Goal: Information Seeking & Learning: Get advice/opinions

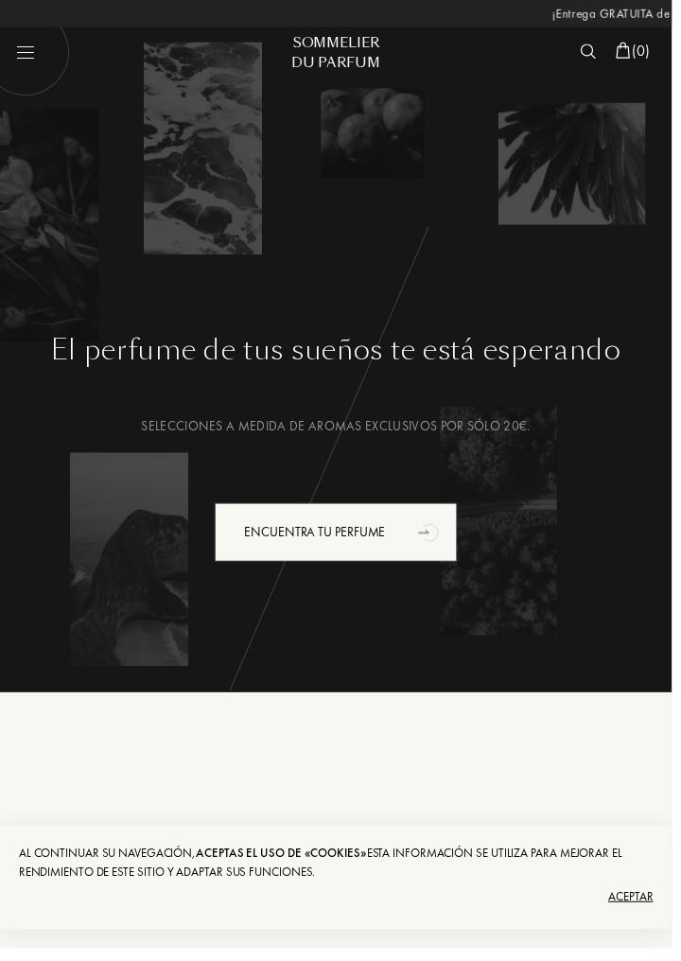
click at [30, 45] on img at bounding box center [26, 53] width 90 height 90
select select "ES"
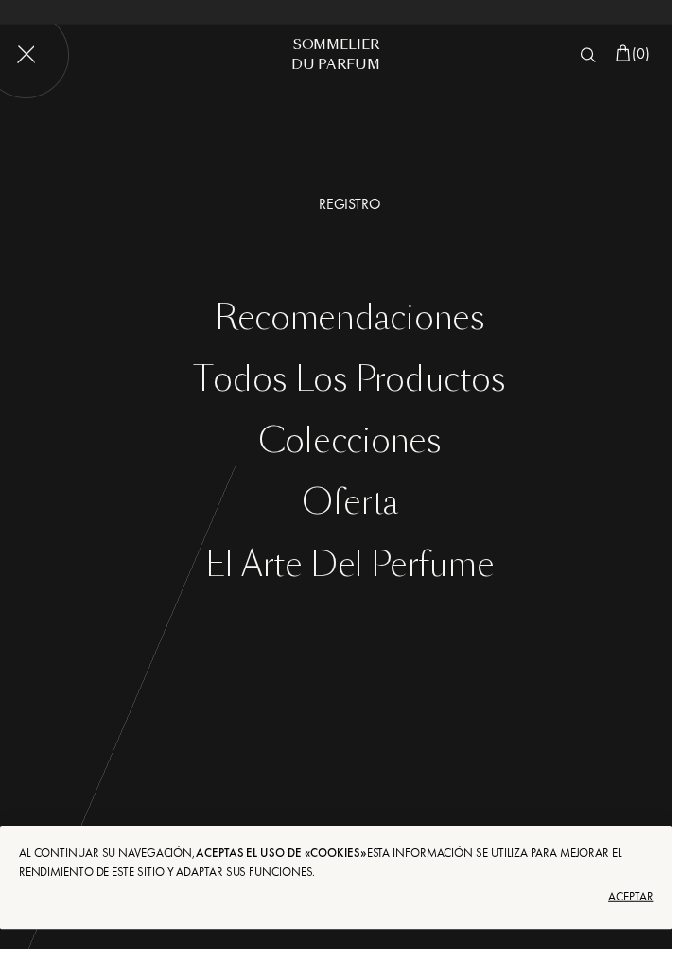
click at [26, 66] on img at bounding box center [26, 56] width 90 height 90
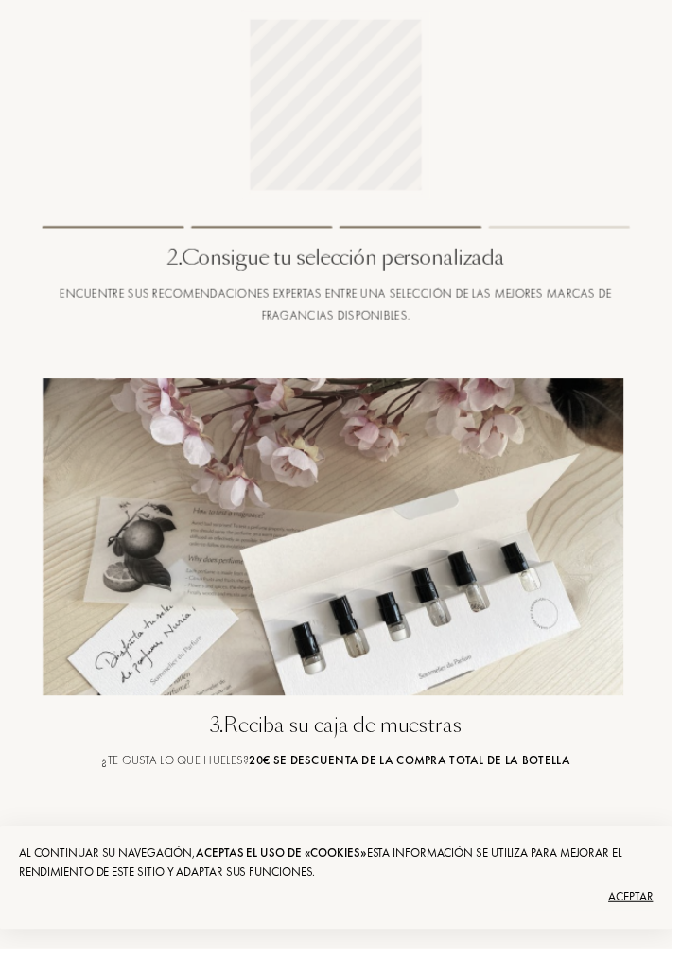
scroll to position [1335, 0]
click at [432, 588] on img at bounding box center [341, 545] width 596 height 322
click at [404, 880] on div "Encuentra tu perfume" at bounding box center [340, 864] width 397 height 48
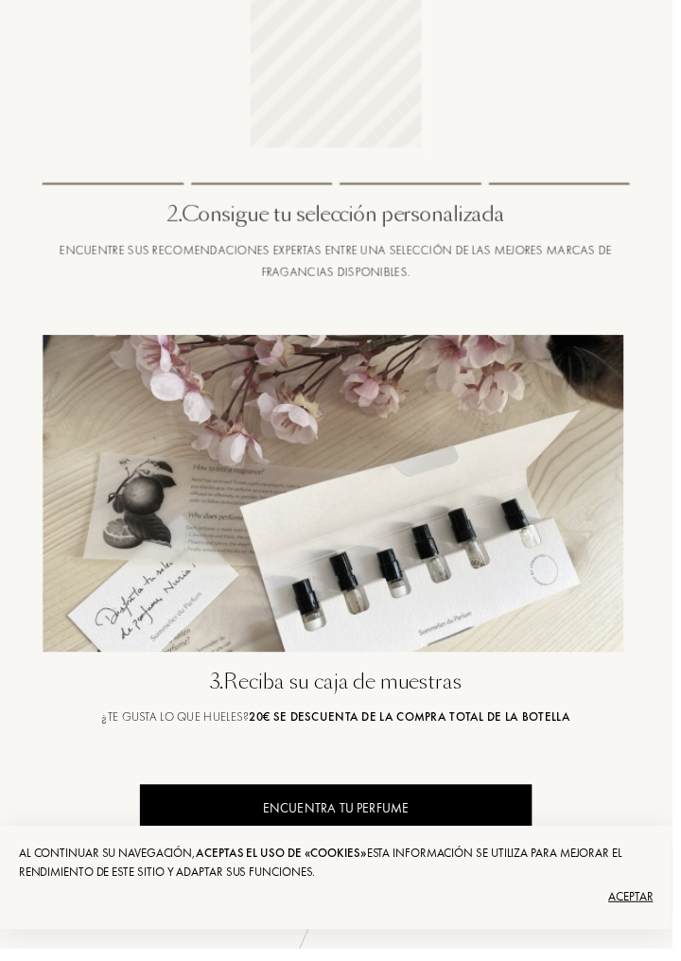
scroll to position [1427, 0]
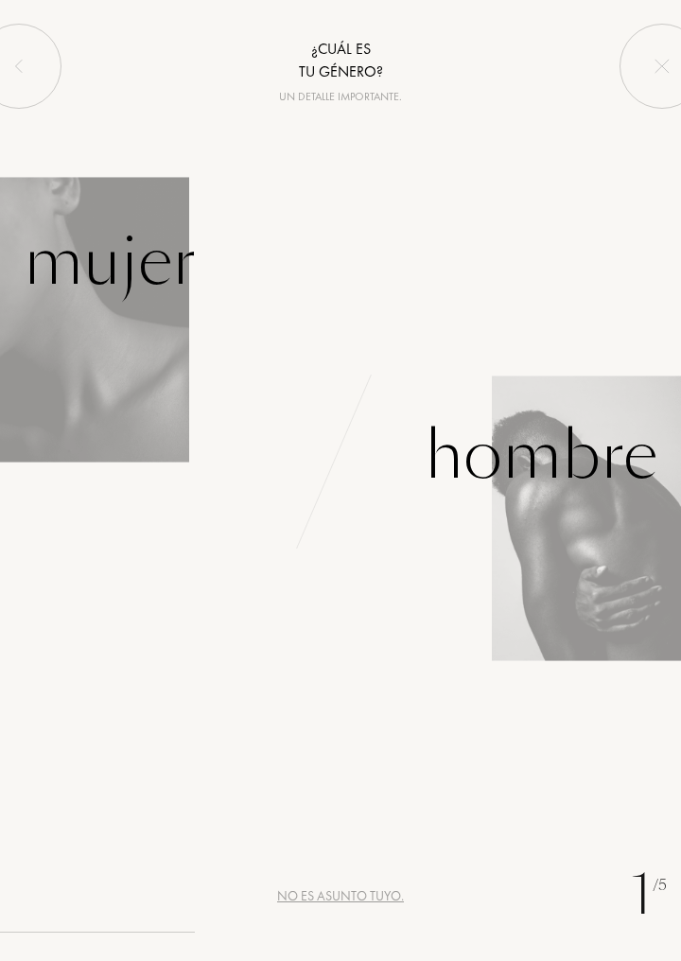
click at [608, 487] on div "Hombre" at bounding box center [541, 455] width 233 height 99
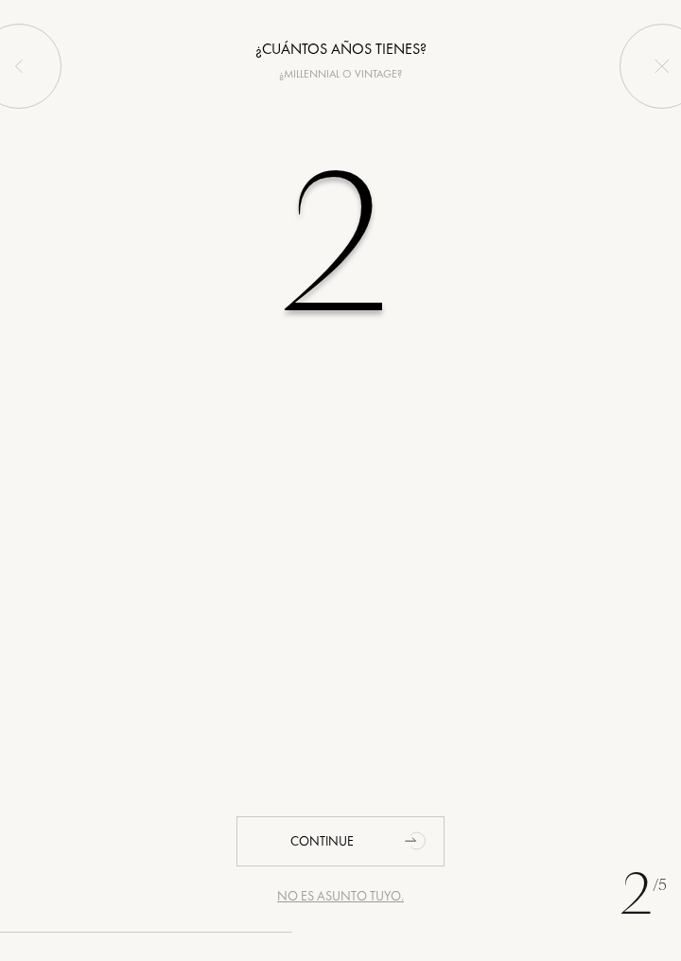
type input "26"
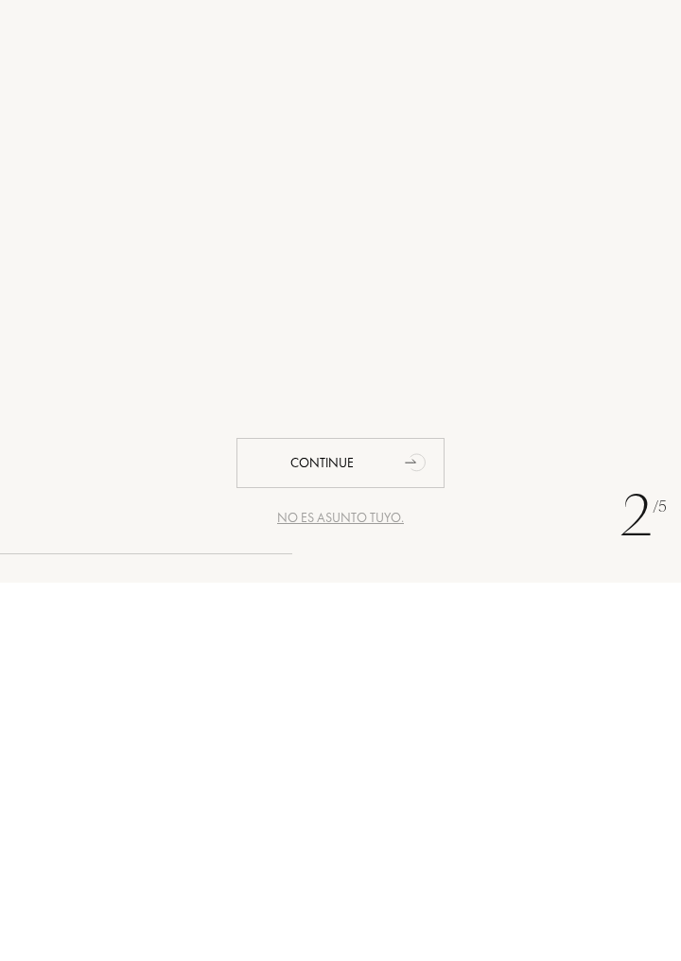
type input "25"
click at [334, 855] on div "Continue" at bounding box center [341, 842] width 208 height 50
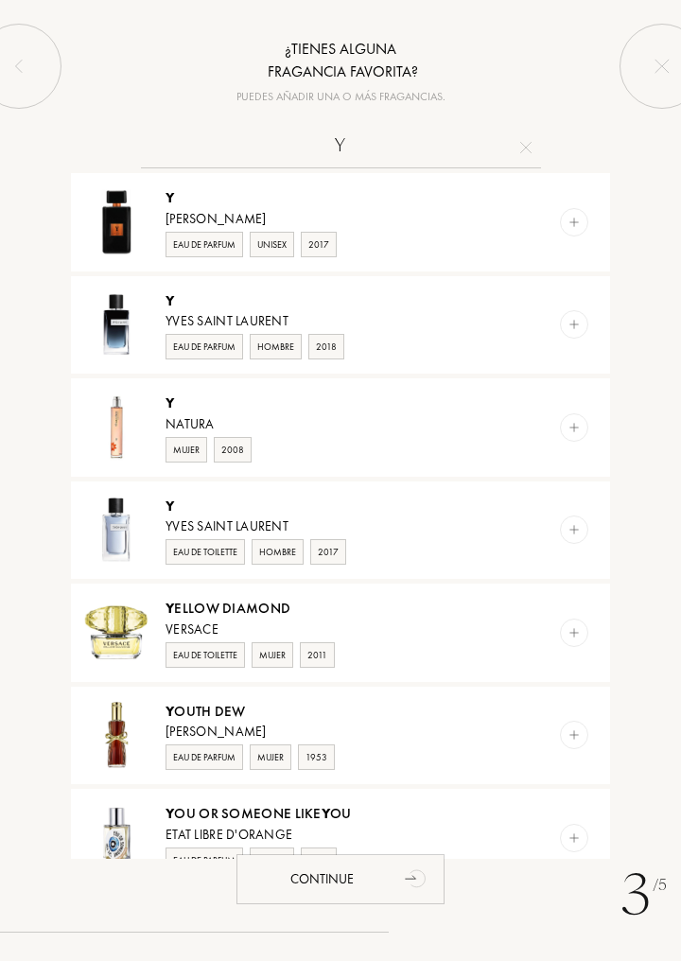
scroll to position [203, 0]
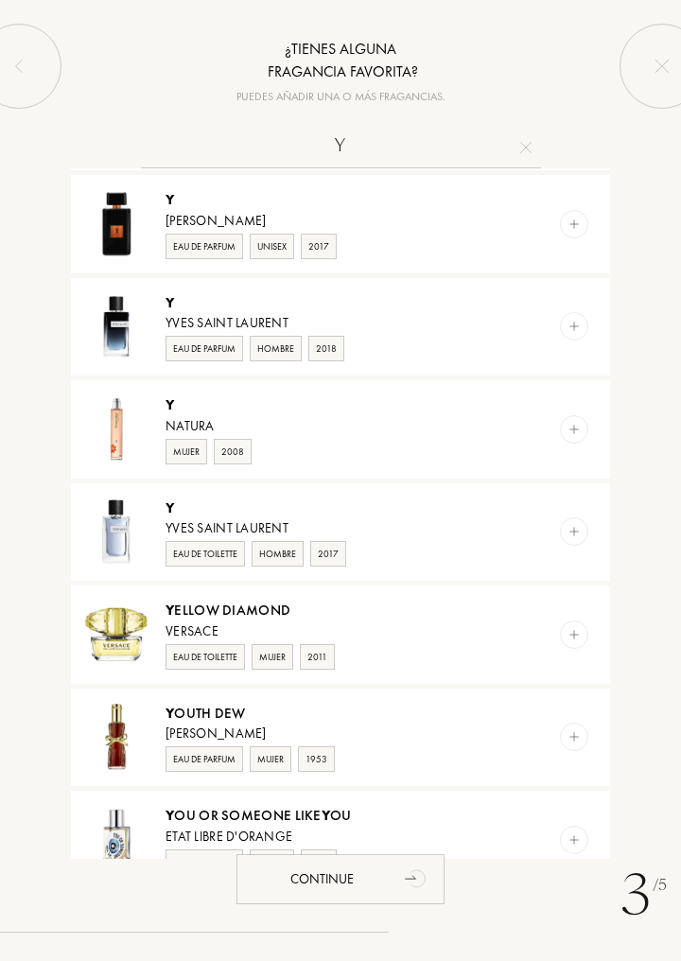
type input "Y"
click at [460, 333] on div "Eau de Parfum Hombre 2018" at bounding box center [335, 347] width 339 height 28
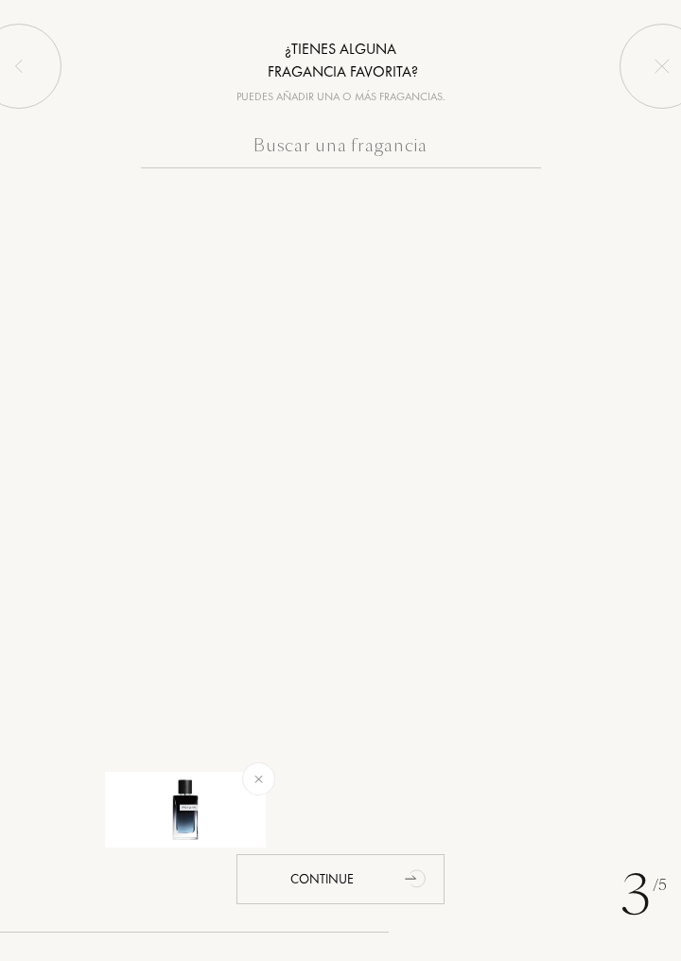
click at [505, 157] on input "text" at bounding box center [341, 150] width 400 height 37
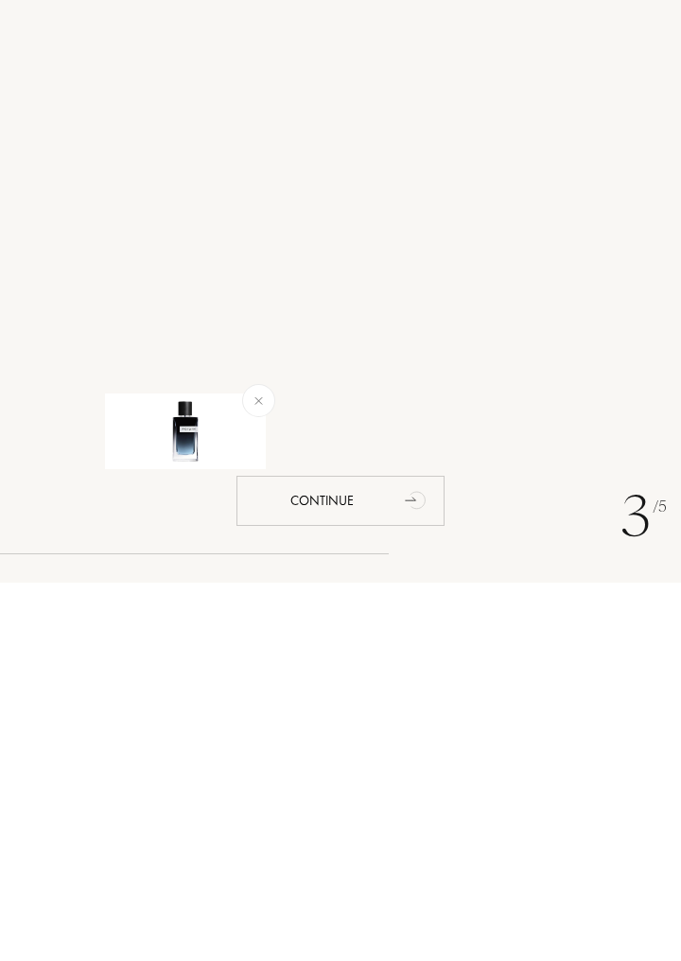
click at [359, 882] on div "Continue" at bounding box center [341, 880] width 208 height 50
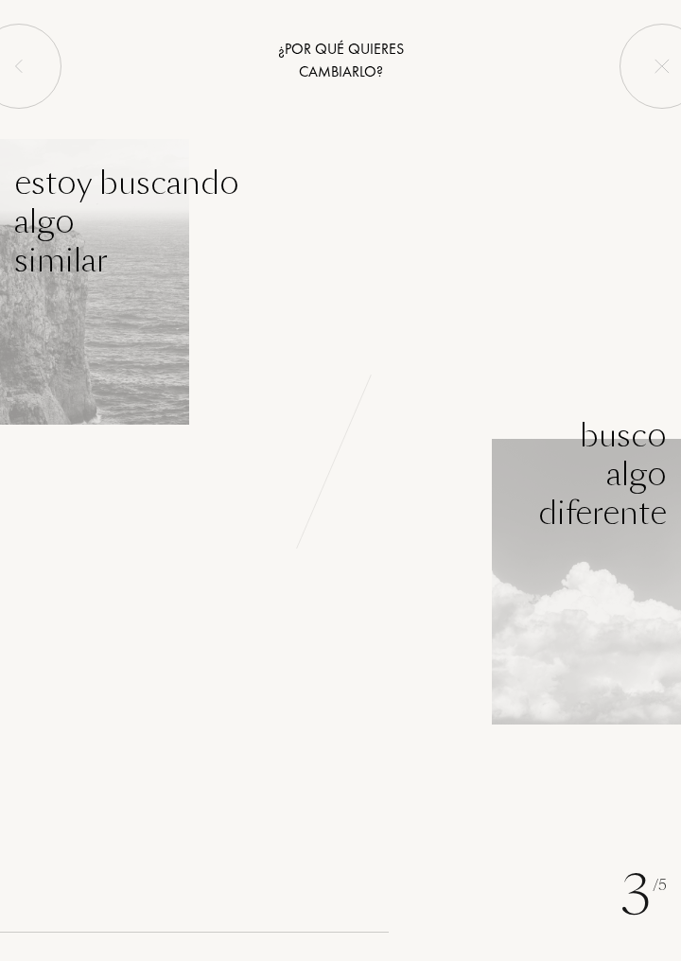
click at [615, 587] on img at bounding box center [586, 582] width 189 height 286
click at [630, 521] on div "Busco algo diferente" at bounding box center [602, 474] width 129 height 115
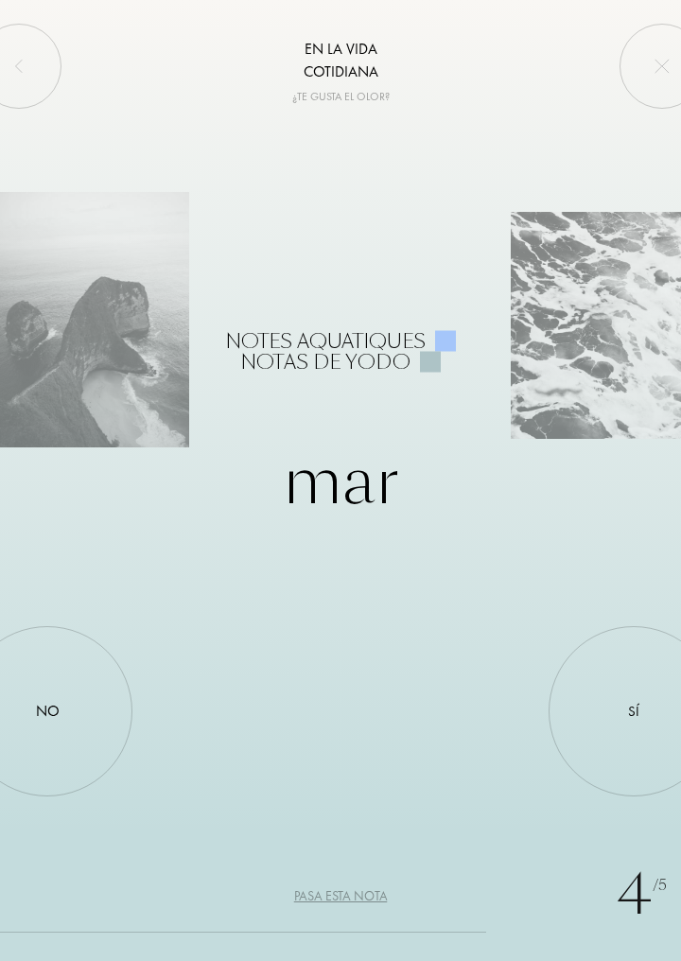
click at [72, 708] on div "No" at bounding box center [47, 711] width 170 height 170
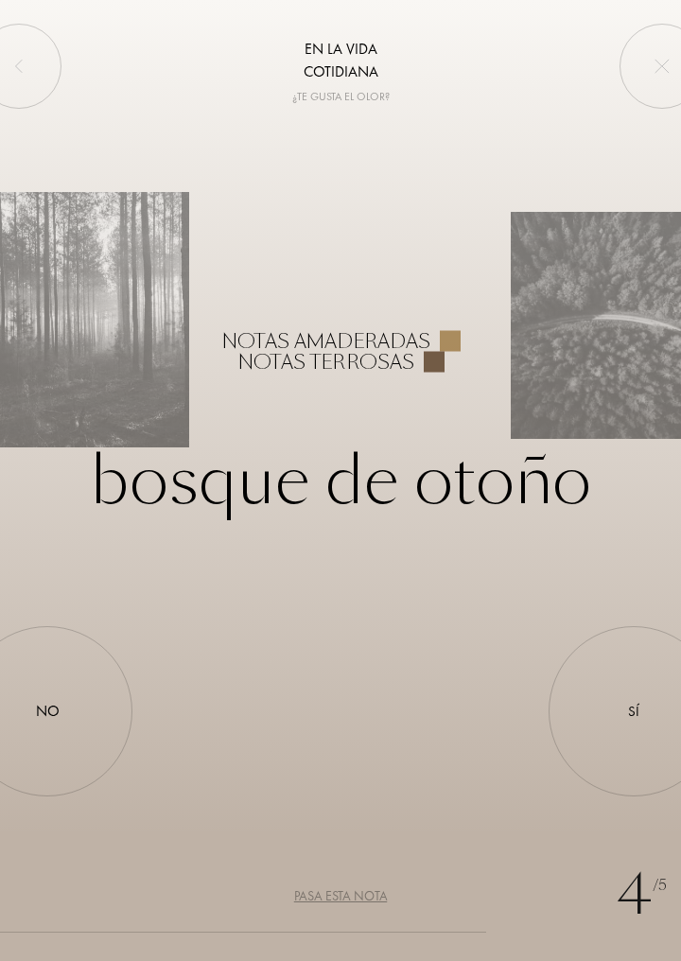
click at [636, 742] on div "Sí" at bounding box center [634, 711] width 170 height 170
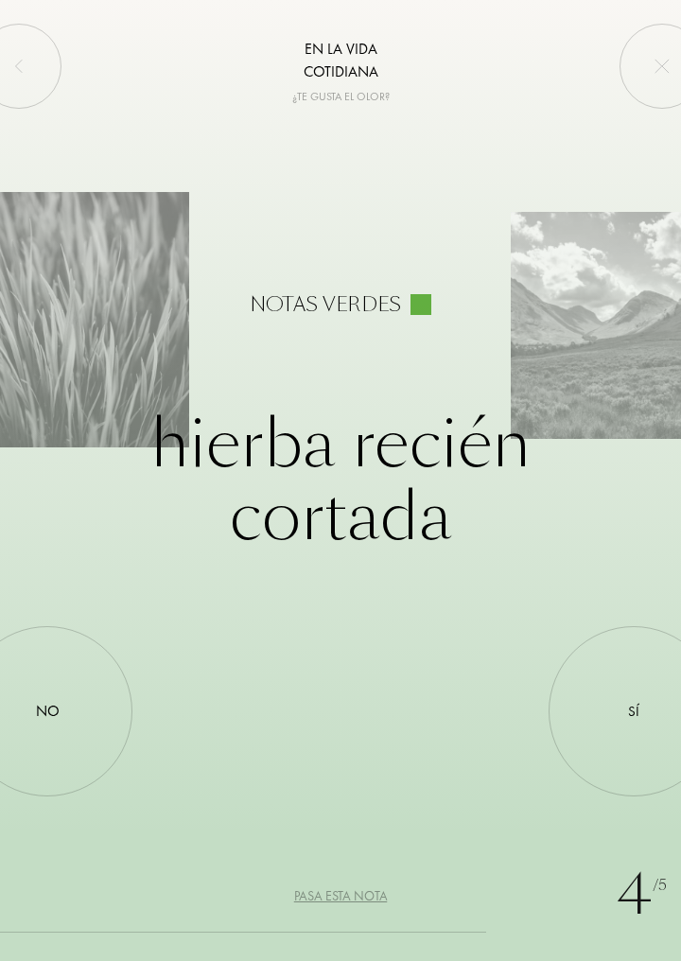
click at [70, 687] on div "No" at bounding box center [47, 711] width 170 height 170
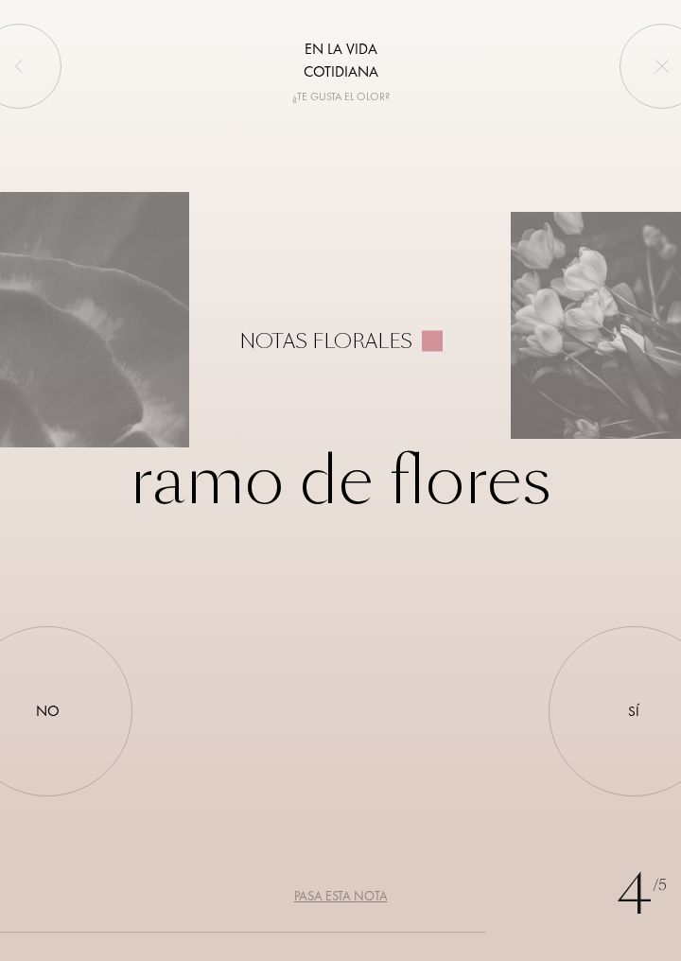
click at [64, 715] on div "No" at bounding box center [47, 711] width 170 height 170
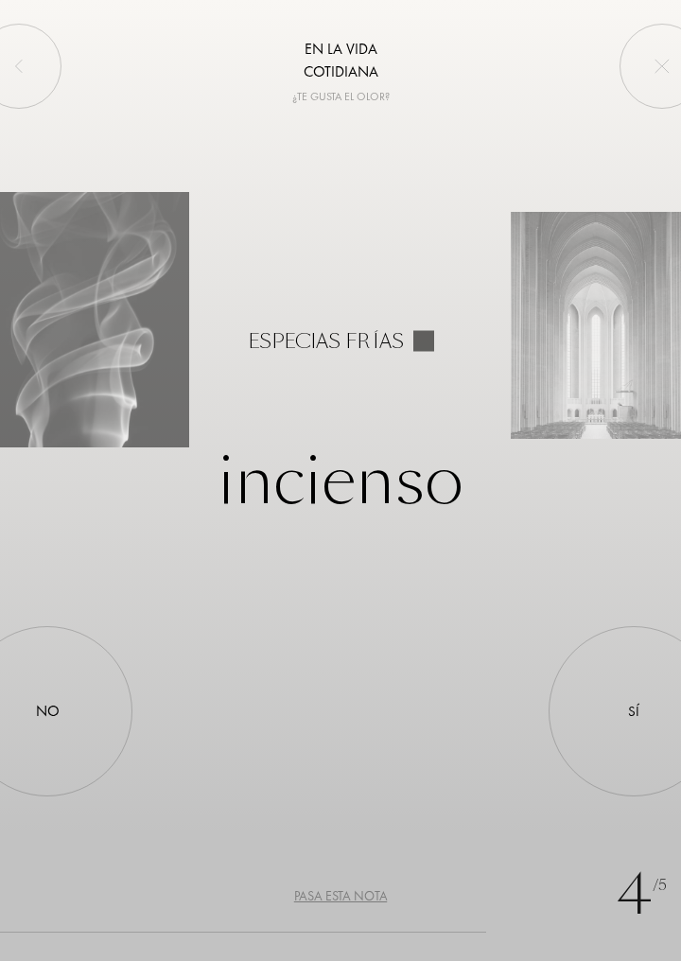
click at [64, 715] on div "No" at bounding box center [47, 711] width 170 height 170
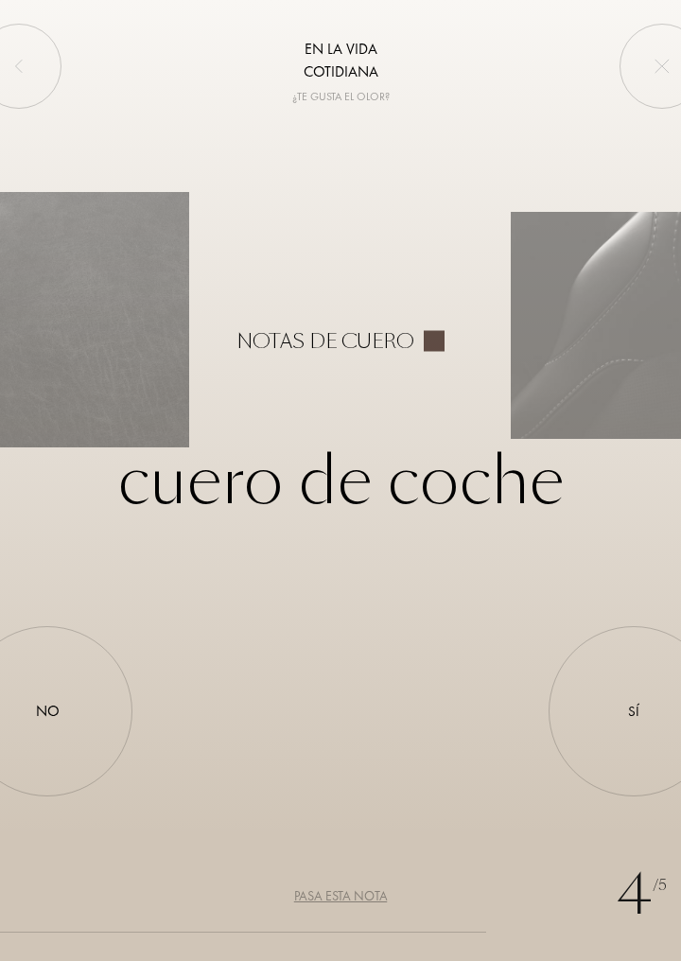
click at [628, 714] on div "Sí" at bounding box center [633, 712] width 11 height 22
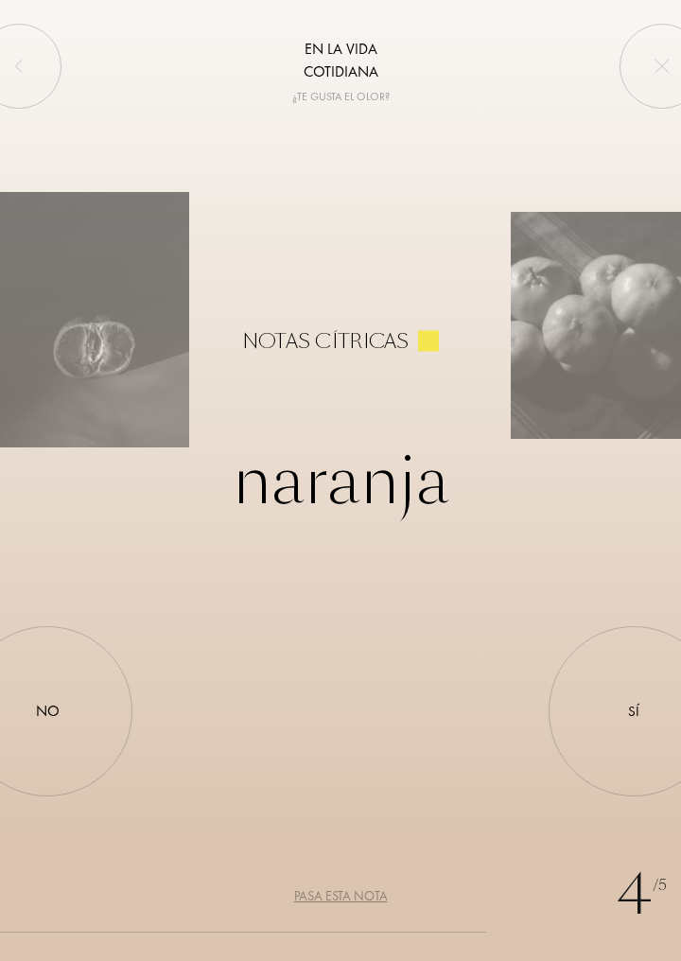
click at [78, 715] on div "No" at bounding box center [47, 711] width 170 height 170
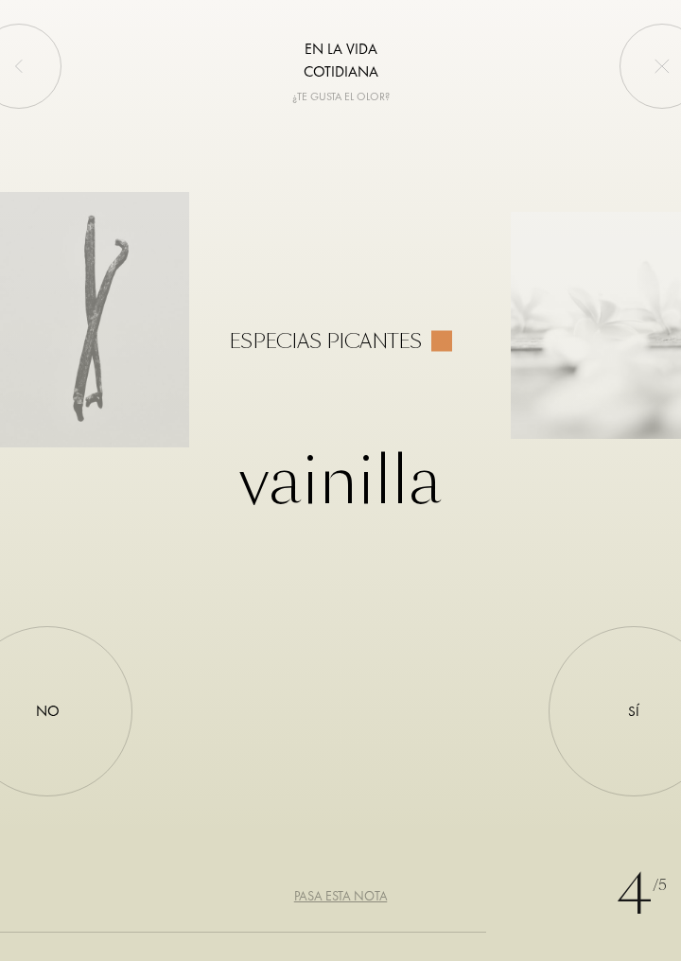
click at [577, 733] on div "Sí" at bounding box center [634, 711] width 170 height 170
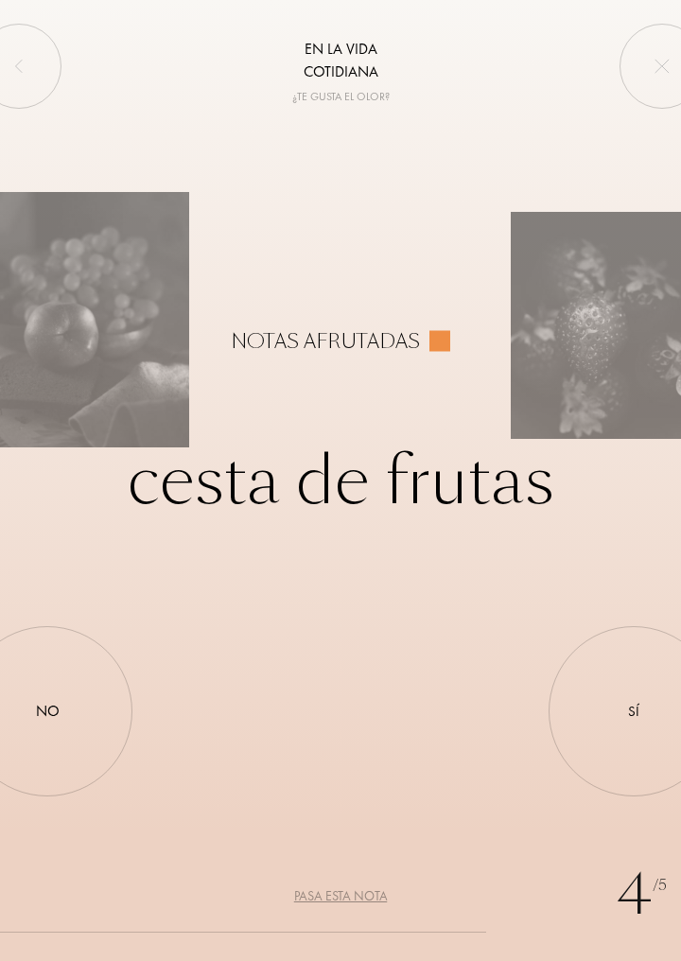
click at [74, 724] on div "No" at bounding box center [47, 711] width 170 height 170
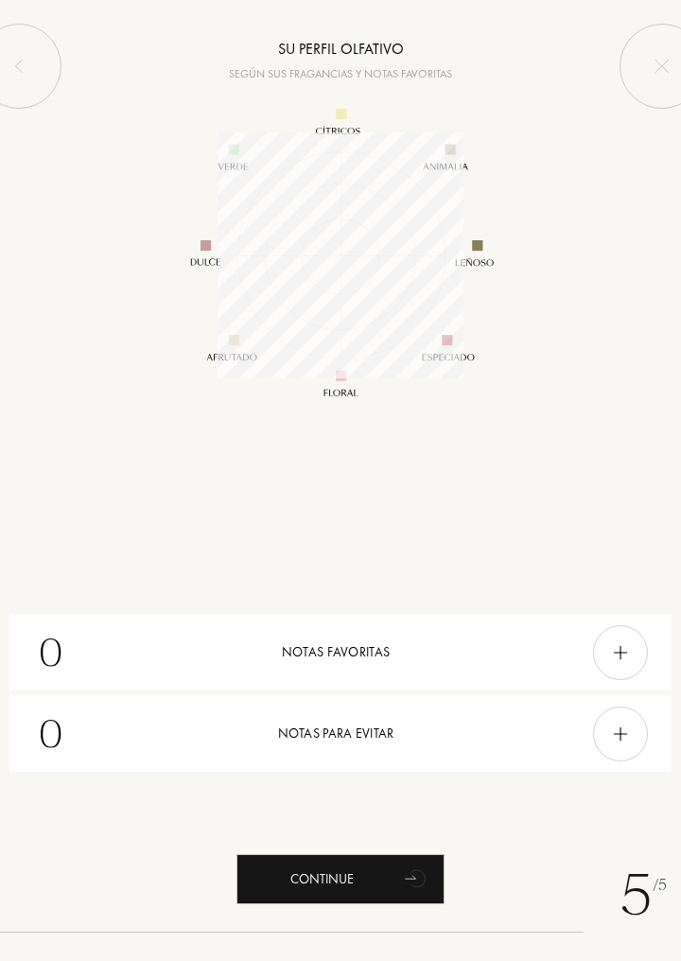
scroll to position [246, 246]
click at [612, 670] on div at bounding box center [620, 653] width 55 height 55
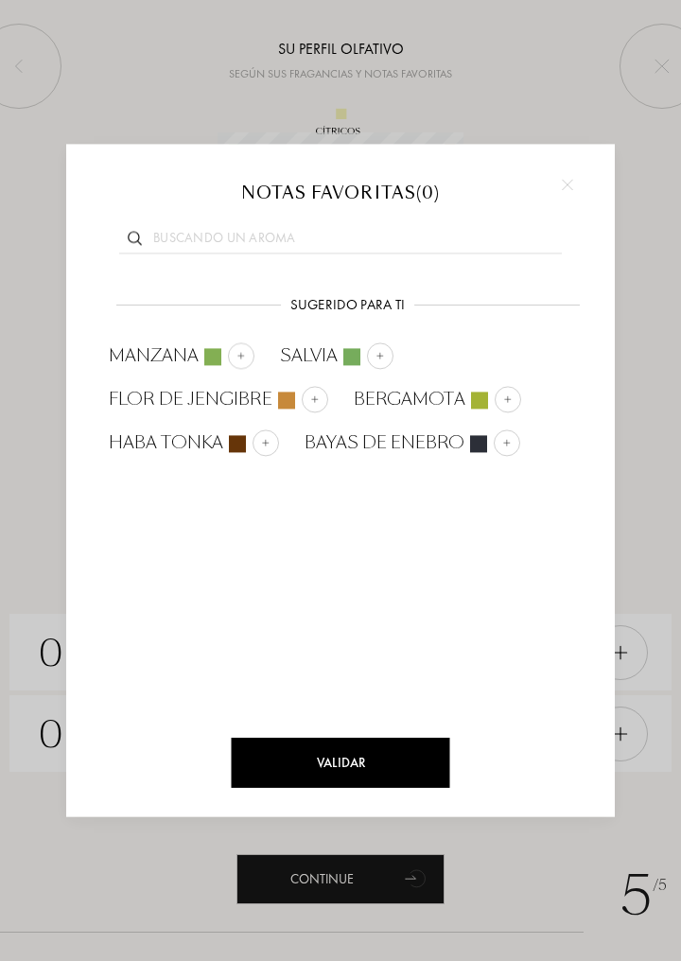
click at [567, 175] on div at bounding box center [568, 184] width 28 height 28
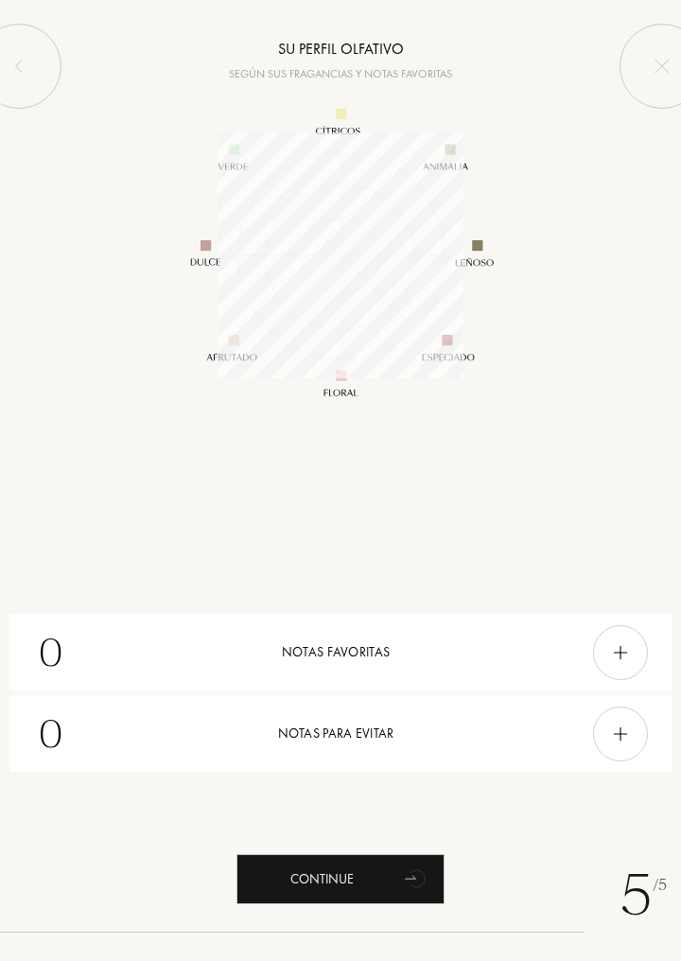
click at [466, 739] on div "0 Notas para evitar" at bounding box center [340, 734] width 662 height 77
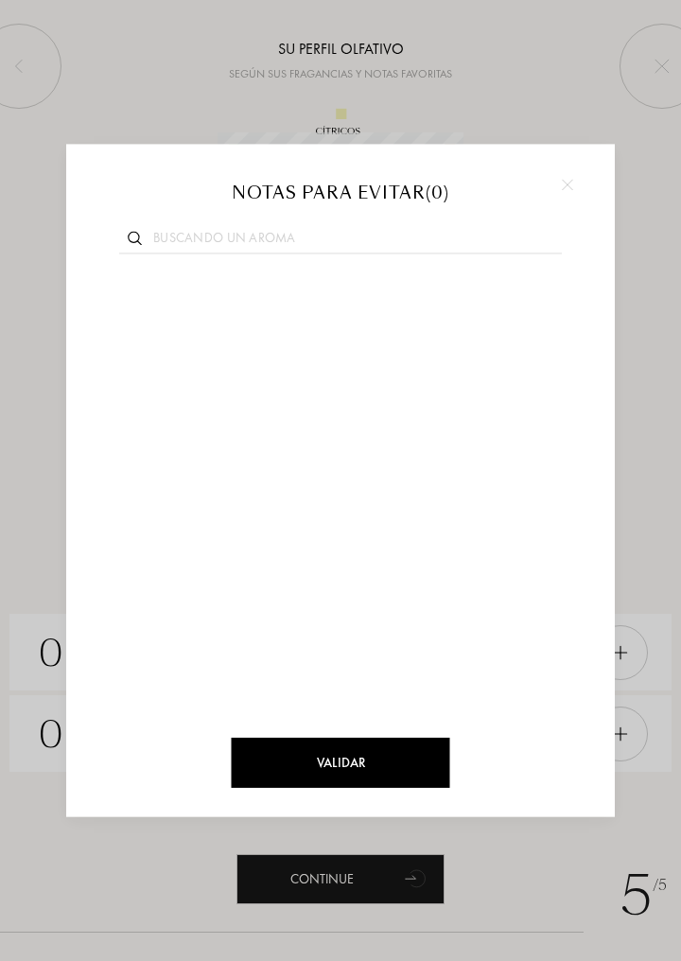
click at [573, 191] on div at bounding box center [568, 184] width 28 height 28
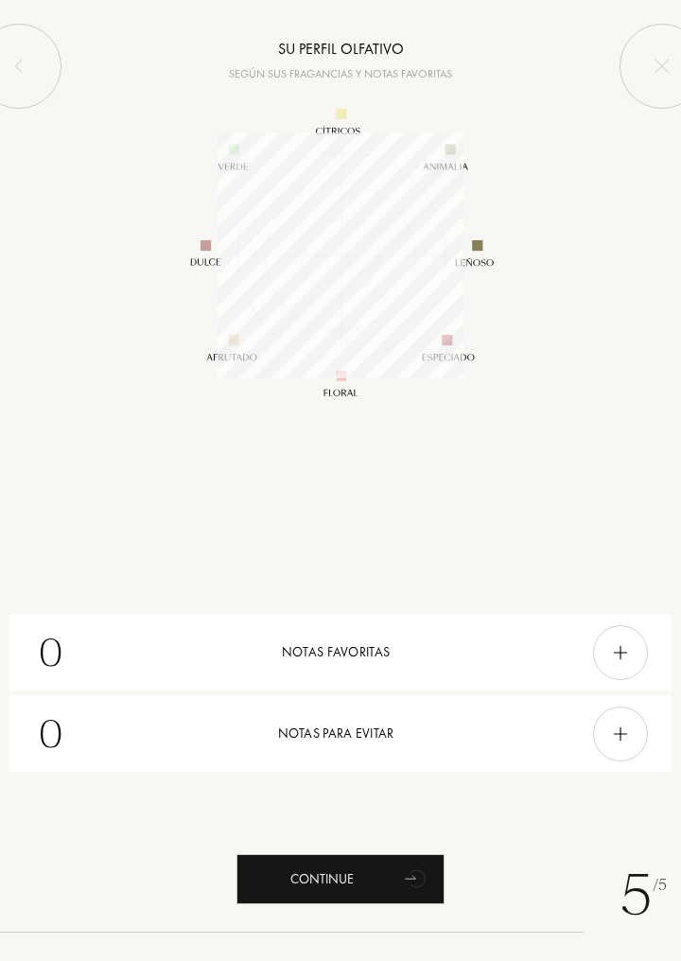
click at [384, 881] on div "Continue" at bounding box center [341, 880] width 208 height 50
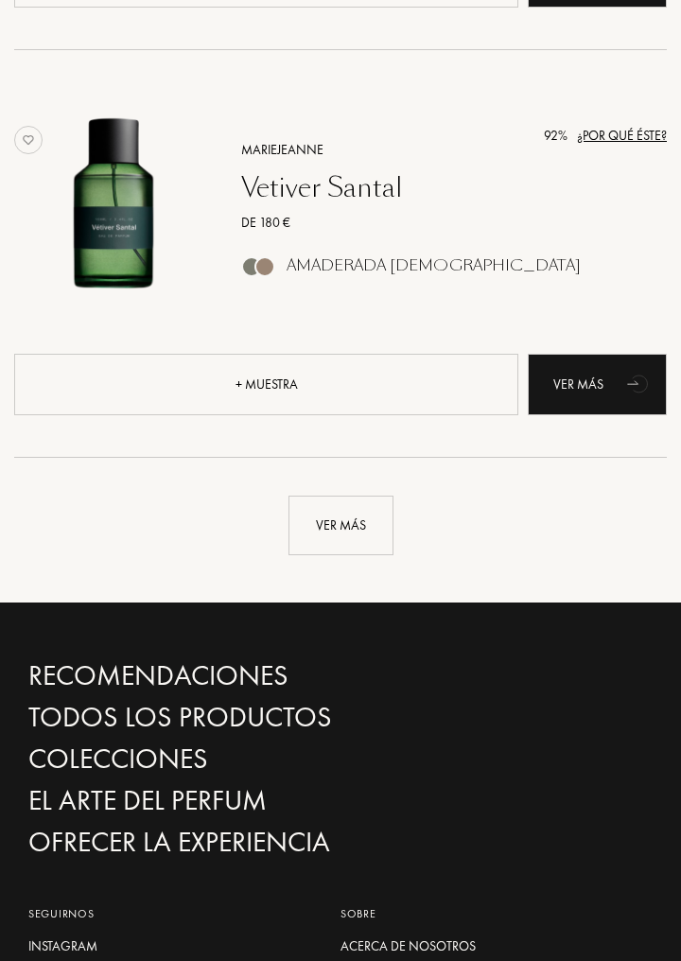
scroll to position [3900, 0]
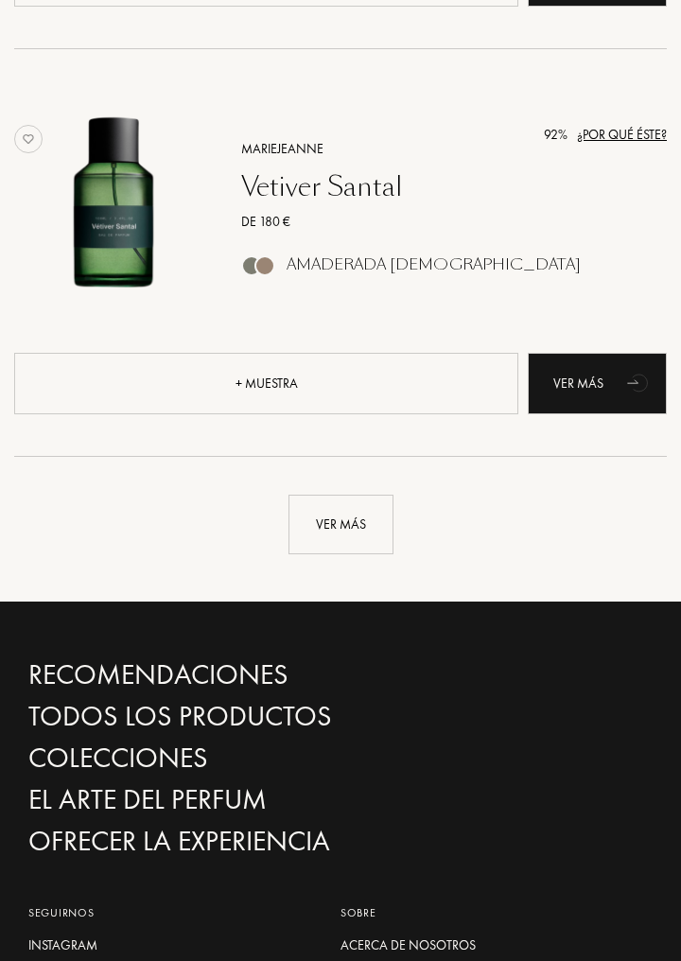
click at [348, 524] on div "Ver más" at bounding box center [341, 525] width 105 height 60
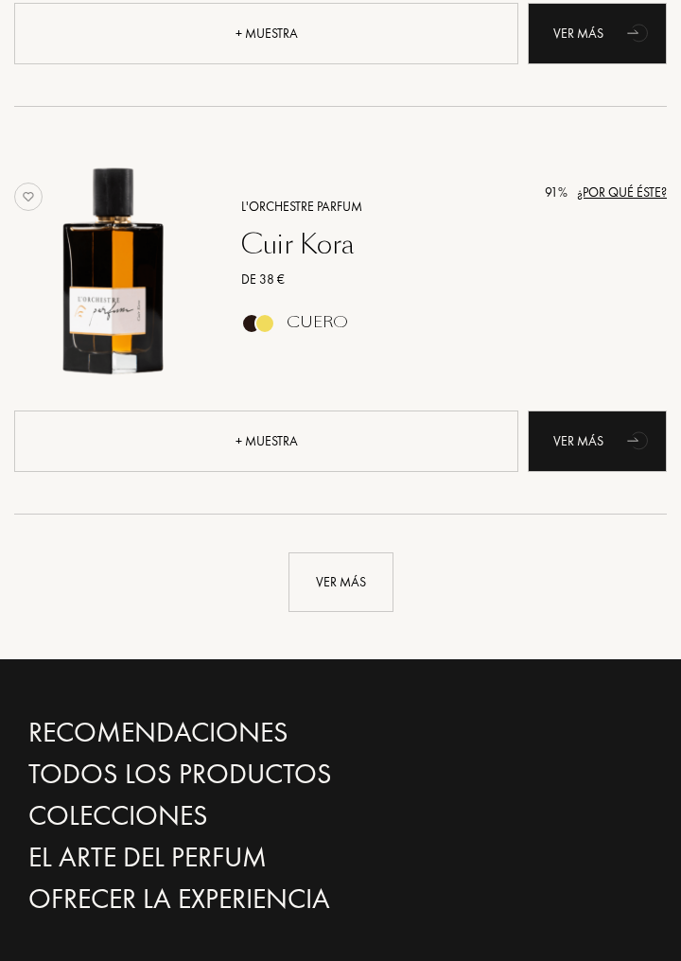
scroll to position [7929, 0]
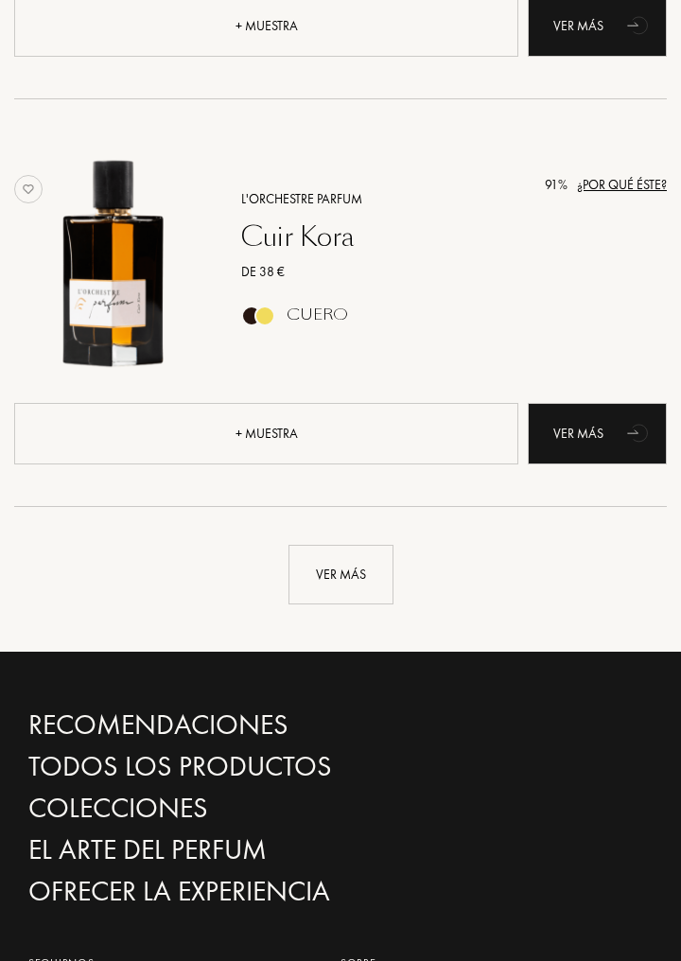
click at [355, 577] on div "Ver más" at bounding box center [341, 575] width 105 height 60
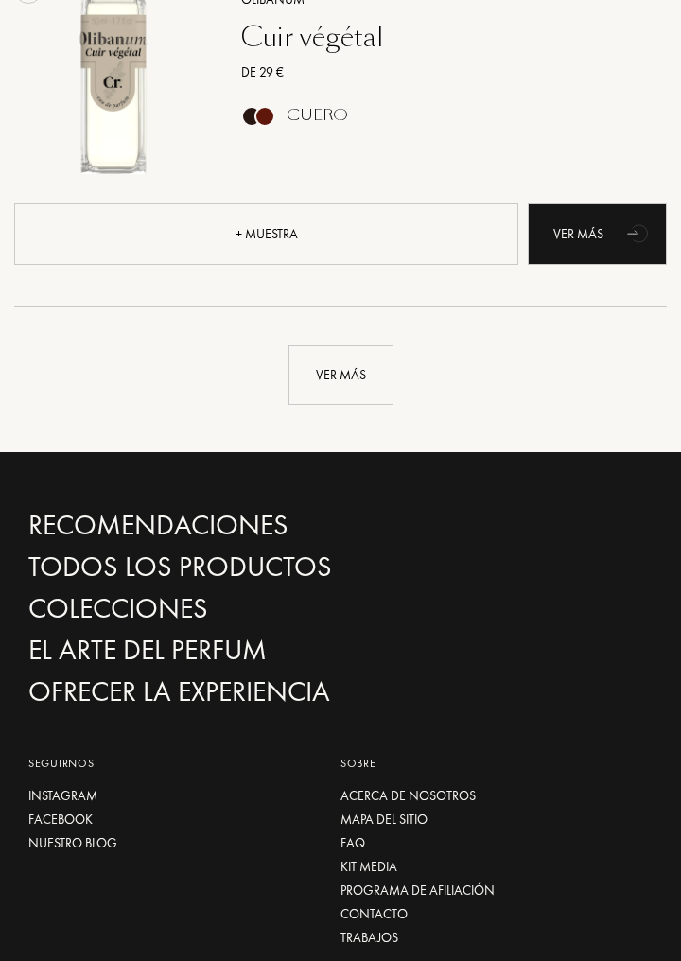
scroll to position [12206, 0]
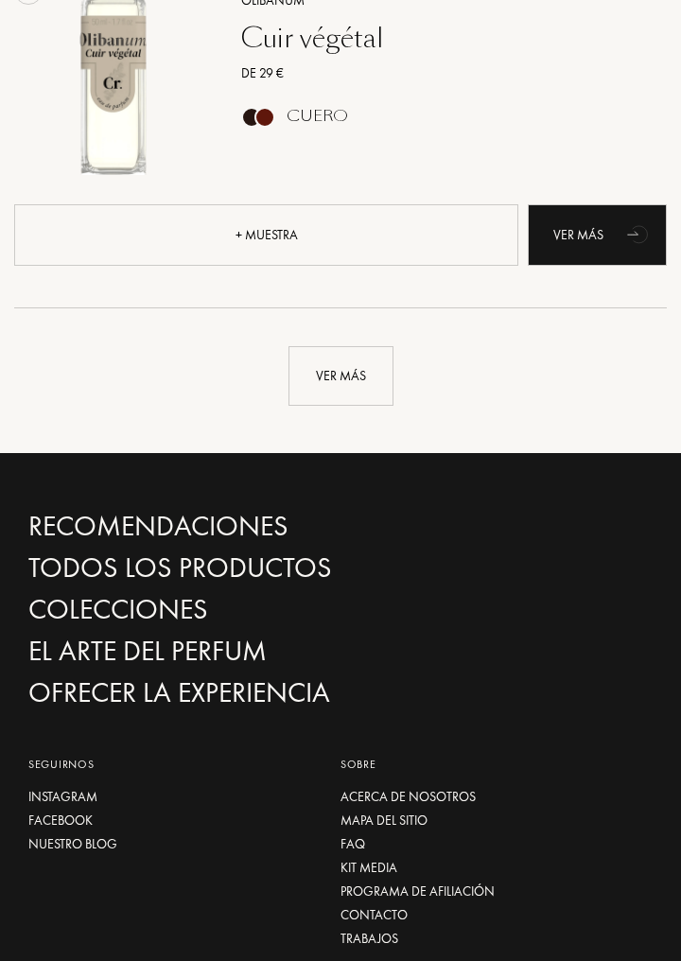
click at [378, 377] on div "Ver más" at bounding box center [341, 376] width 105 height 60
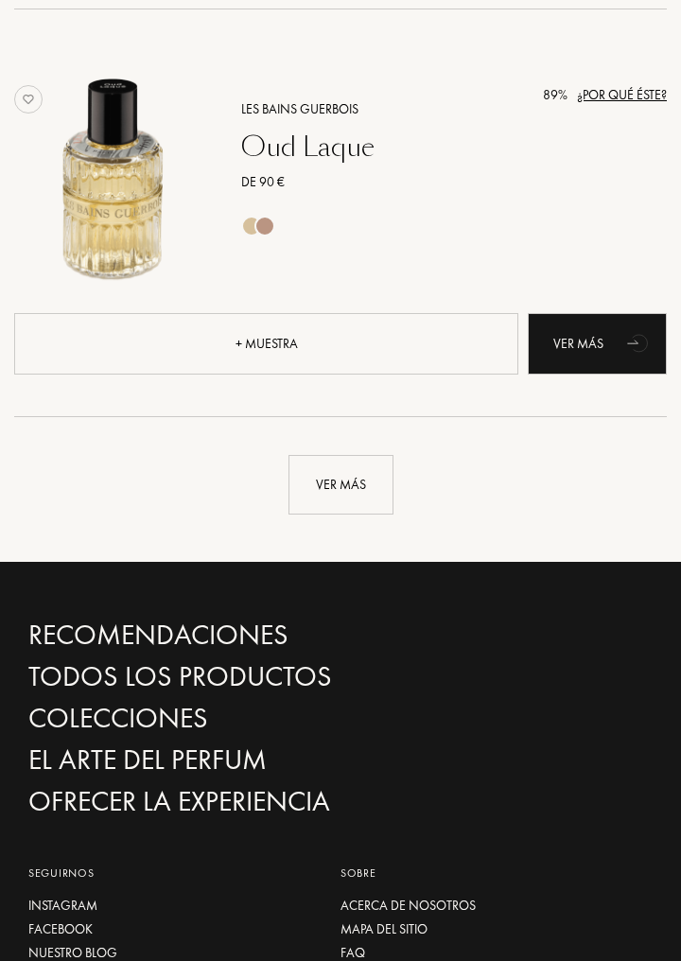
scroll to position [16181, 0]
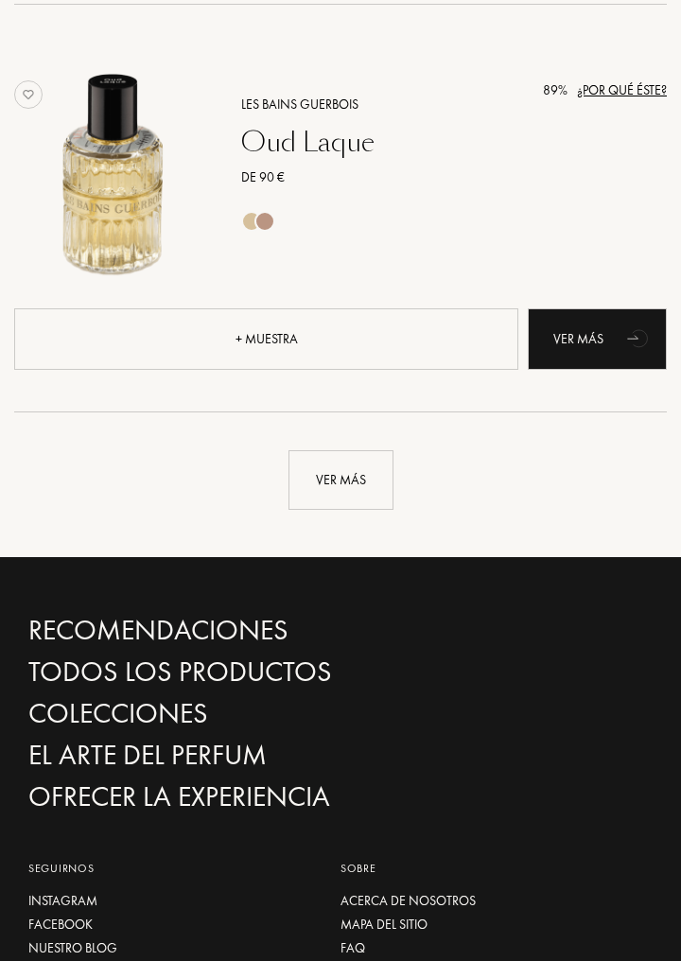
click at [356, 475] on div "Ver más" at bounding box center [341, 480] width 105 height 60
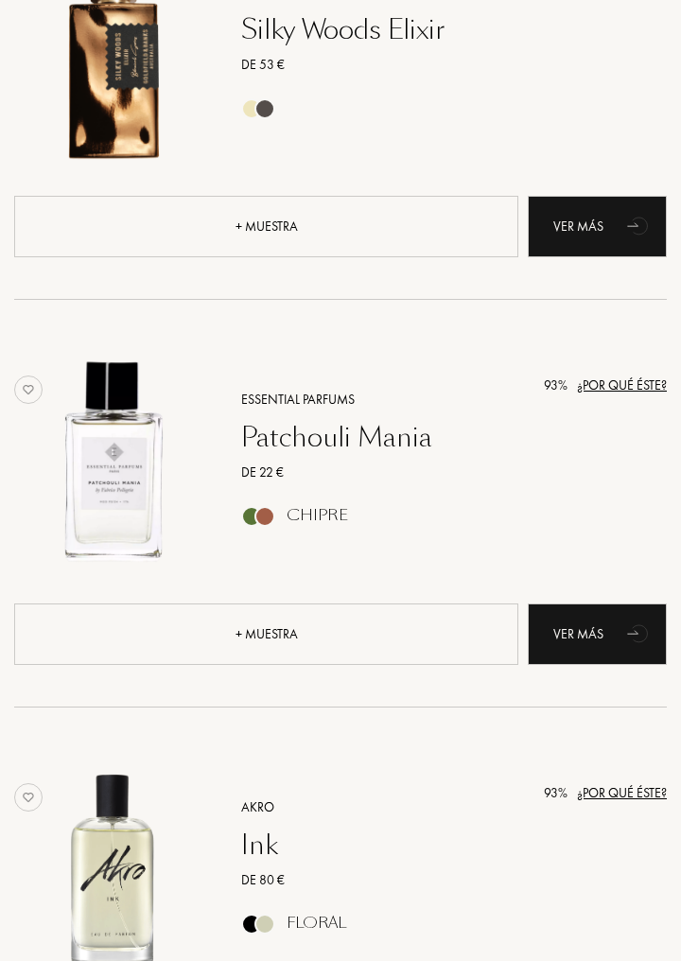
scroll to position [0, 0]
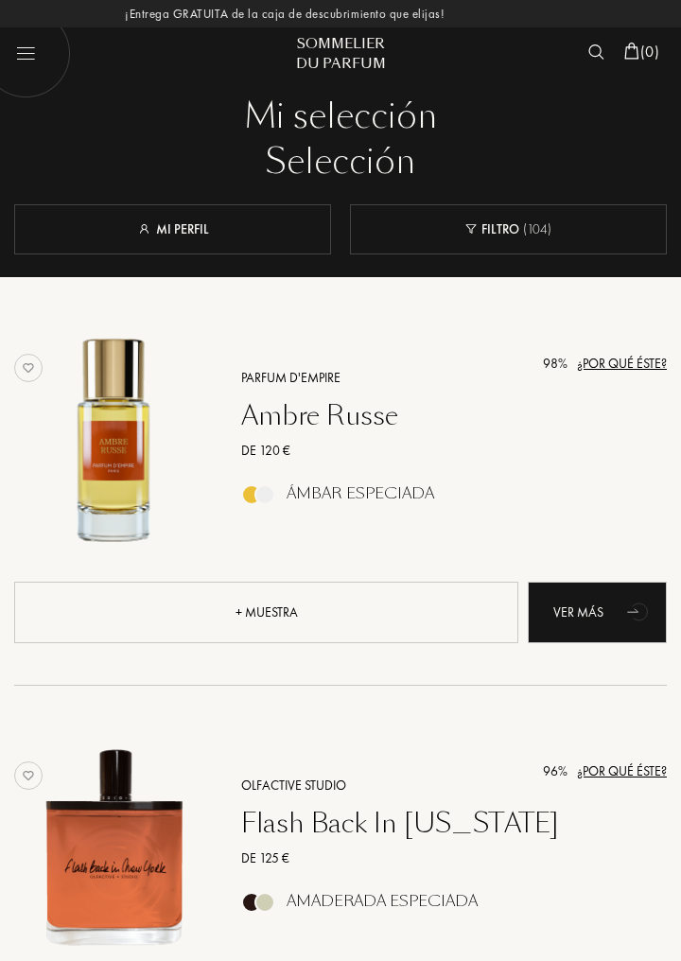
click at [353, 99] on h1 "Mi selección Selección" at bounding box center [196, 117] width 337 height 45
click at [366, 40] on div "Sommelier" at bounding box center [340, 44] width 129 height 20
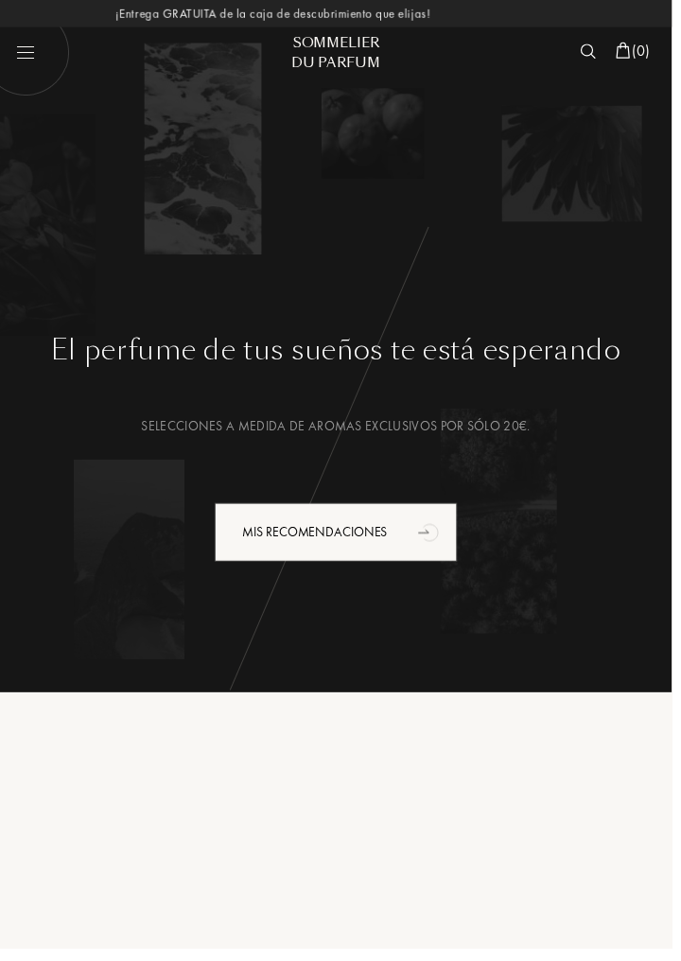
click at [589, 59] on img at bounding box center [597, 51] width 16 height 15
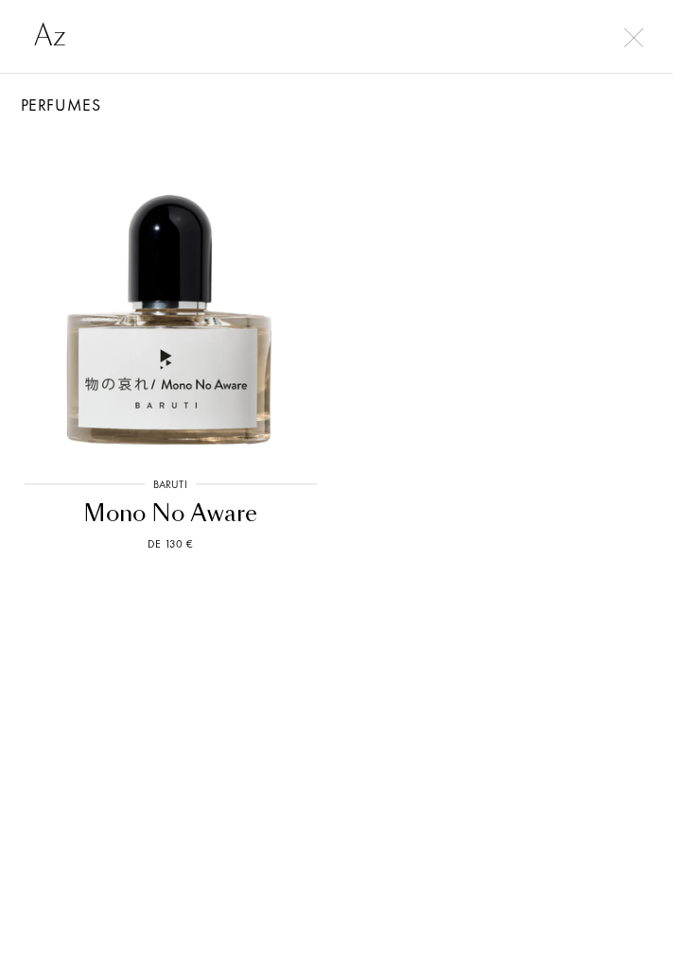
type input "A"
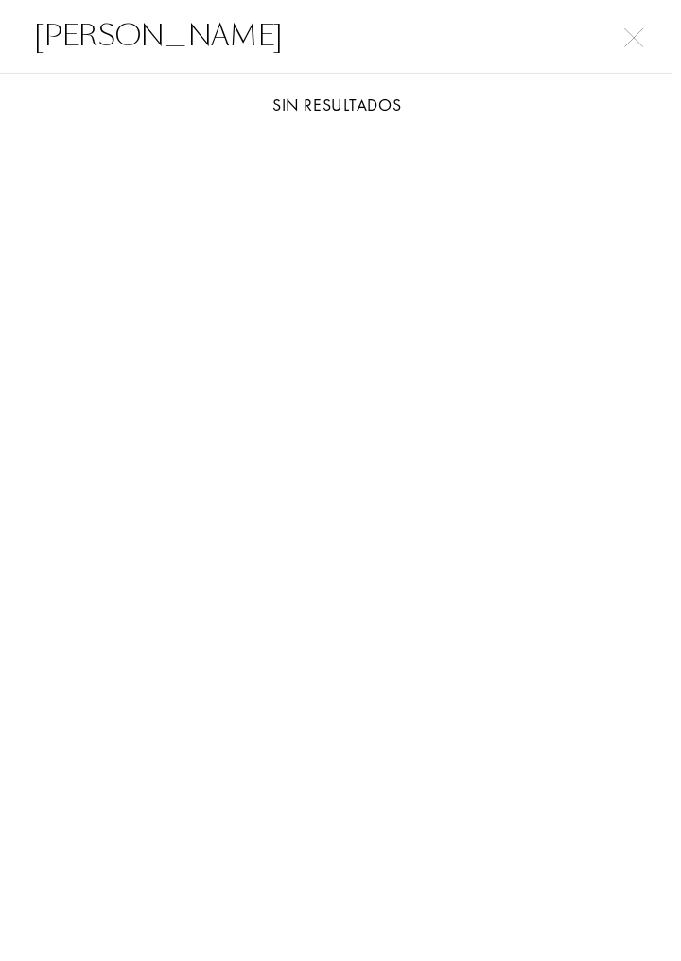
type input "[PERSON_NAME]"
